Goal: Find specific page/section: Find specific page/section

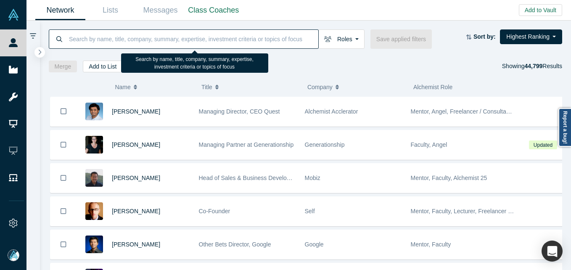
click at [185, 38] on input at bounding box center [193, 39] width 250 height 20
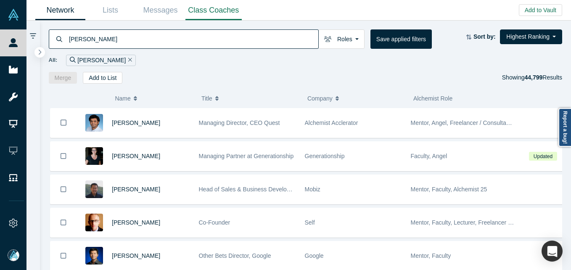
type input "[PERSON_NAME]"
